Goal: Check status: Check status

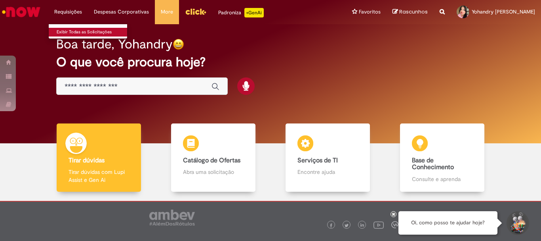
click at [70, 29] on link "Exibir Todas as Solicitações" at bounding box center [92, 32] width 87 height 9
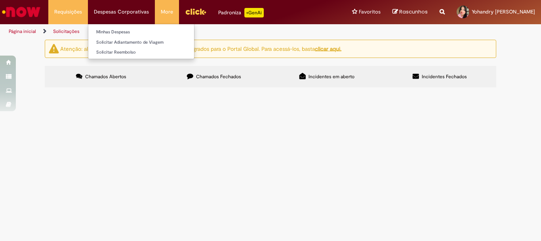
click at [88, 10] on li "Despesas Corporativas Minhas Despesas Solicitar Adiantamento de Viagem Solicita…" at bounding box center [68, 12] width 40 height 24
click at [88, 14] on li "Despesas Corporativas Minhas Despesas Solicitar Adiantamento de Viagem Solicita…" at bounding box center [68, 12] width 40 height 24
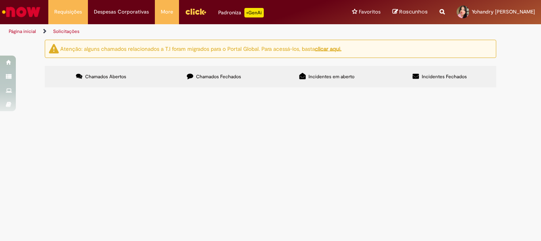
click at [207, 13] on link "Menu Cabeçalho" at bounding box center [195, 12] width 33 height 24
click at [400, 8] on span "Rascunhos" at bounding box center [414, 12] width 29 height 8
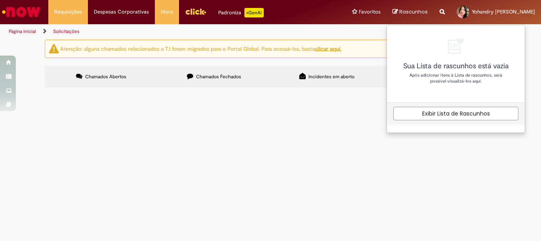
click at [400, 8] on span "Rascunhos" at bounding box center [414, 12] width 29 height 8
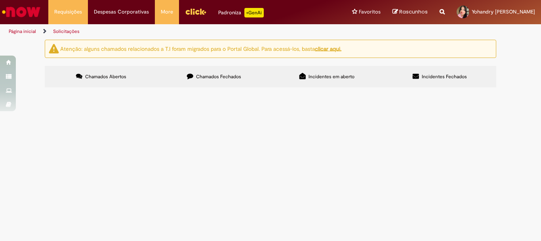
click at [61, 28] on span "Solicitações" at bounding box center [66, 31] width 27 height 6
click at [189, 67] on label "Chamados Fechados" at bounding box center [214, 76] width 113 height 21
click at [0, 0] on span "Anexei os cupons fiscais no dia 31/07 conforme constava no aplicativo e foi rep…" at bounding box center [0, 0] width 0 height 0
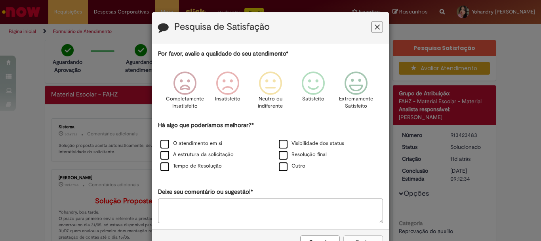
click at [371, 25] on button "Feedback" at bounding box center [377, 27] width 12 height 12
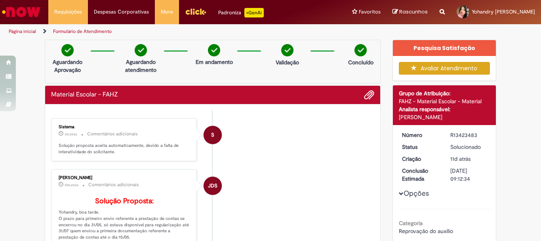
click at [359, 91] on li at bounding box center [366, 95] width 16 height 10
click at [361, 96] on li at bounding box center [366, 95] width 16 height 10
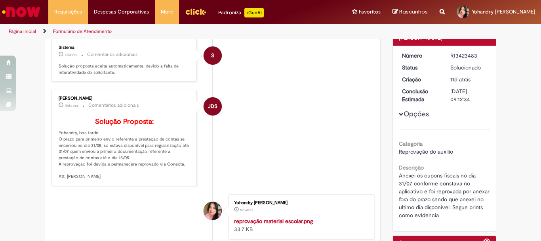
scroll to position [119, 0]
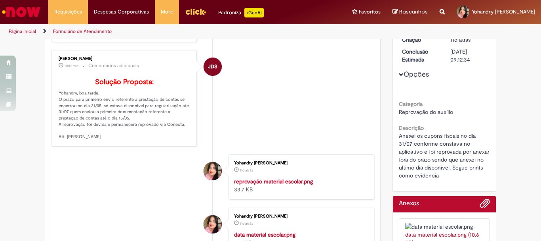
click at [399, 74] on span "Opções para R13423483" at bounding box center [401, 74] width 5 height 5
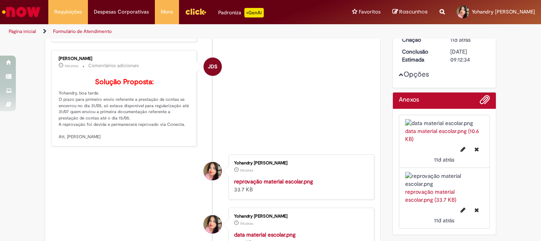
click at [399, 74] on span "Opções para R13423483" at bounding box center [401, 74] width 5 height 5
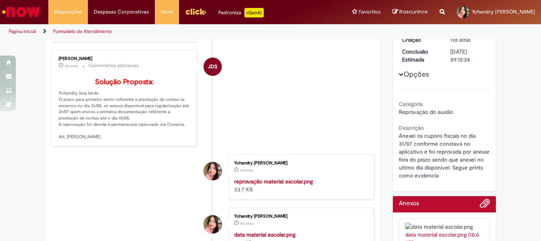
click at [399, 74] on span "Opções para R13423483" at bounding box center [401, 74] width 5 height 5
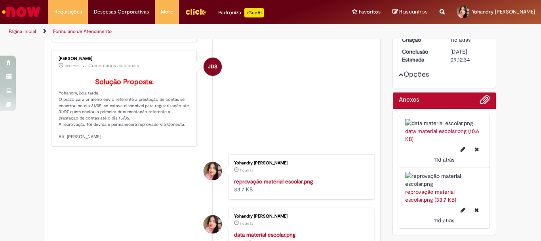
scroll to position [159, 0]
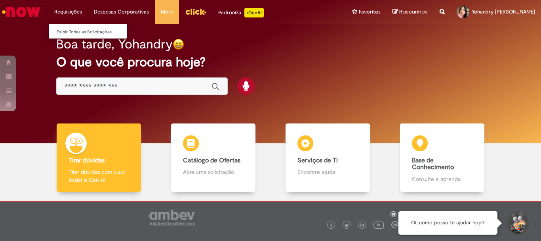
click at [84, 10] on li "Requisições Exibir Todas as Solicitações" at bounding box center [68, 12] width 40 height 24
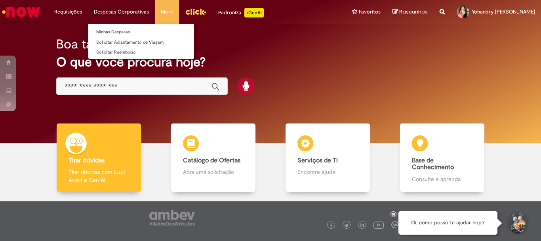
click at [88, 11] on li "Despesas Corporativas Minhas Despesas Solicitar Adiantamento de Viagem Solicita…" at bounding box center [68, 12] width 40 height 24
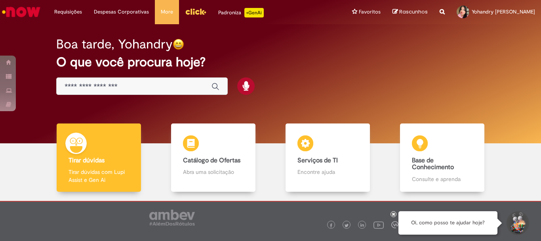
click at [188, 10] on img "Menu Cabeçalho" at bounding box center [195, 12] width 21 height 12
